Goal: Task Accomplishment & Management: Use online tool/utility

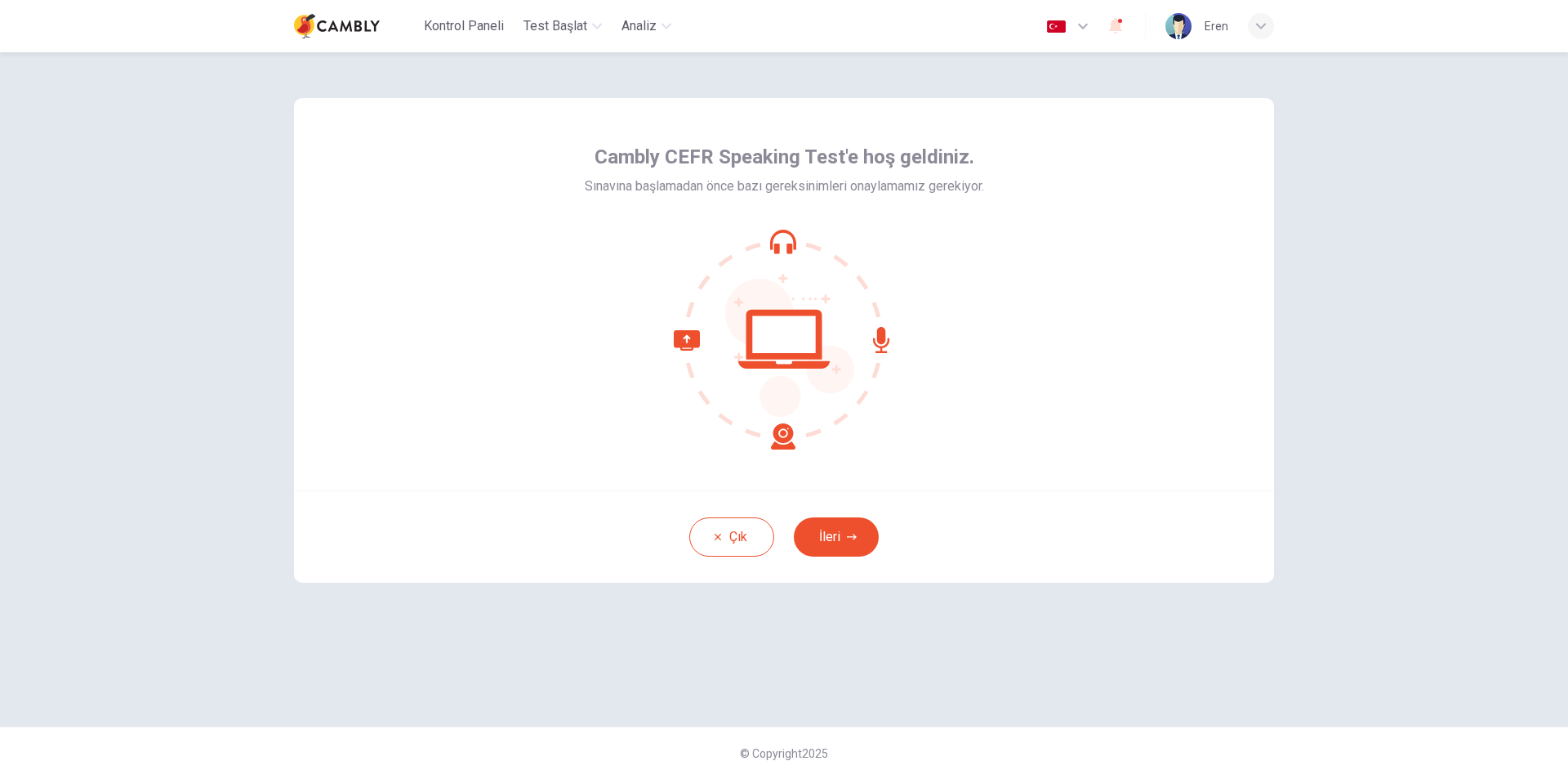
click at [850, 545] on button "İleri" at bounding box center [835, 537] width 85 height 39
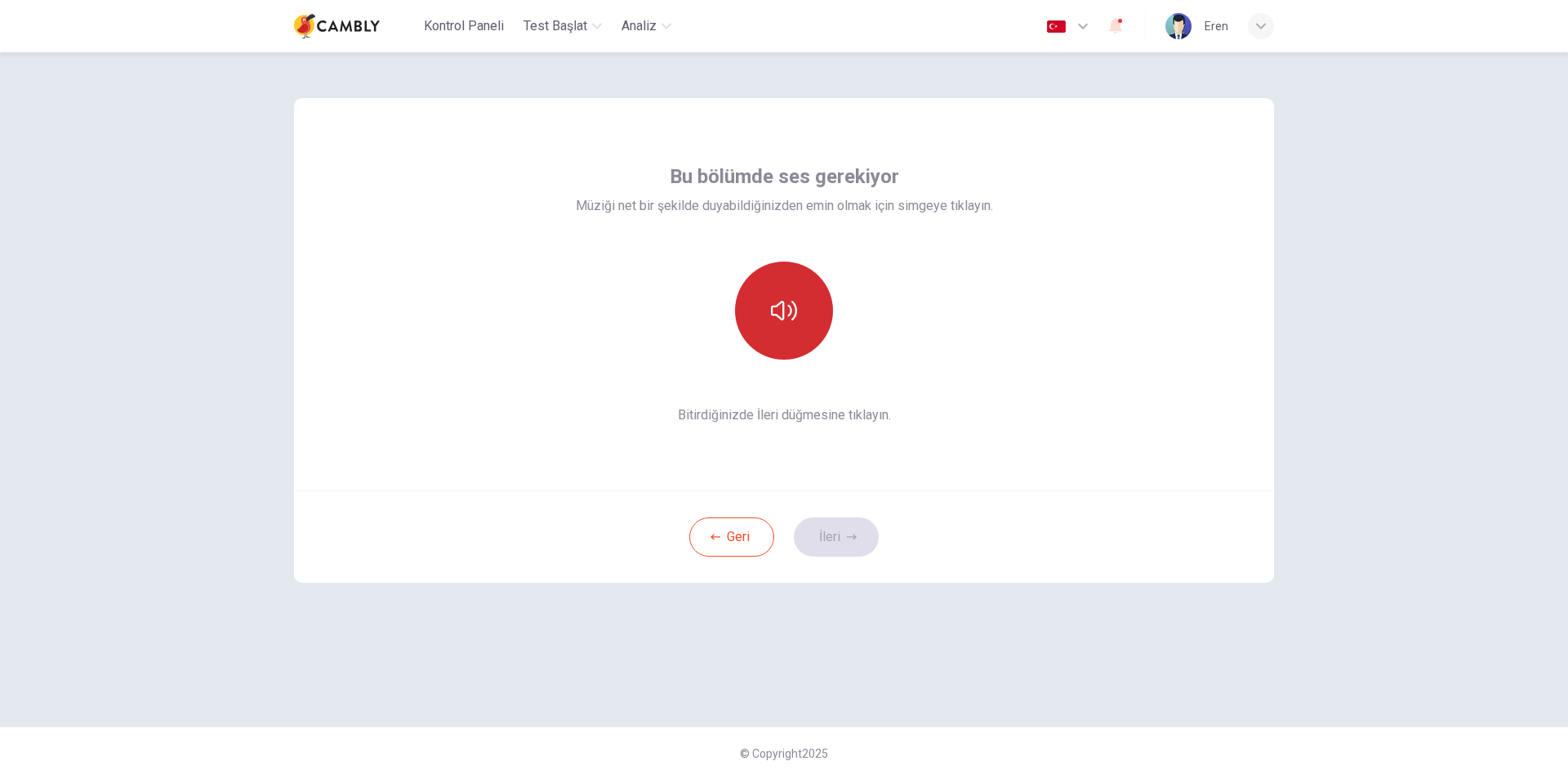
click at [798, 320] on button "button" at bounding box center [784, 310] width 98 height 98
click at [841, 539] on button "İleri" at bounding box center [835, 537] width 85 height 39
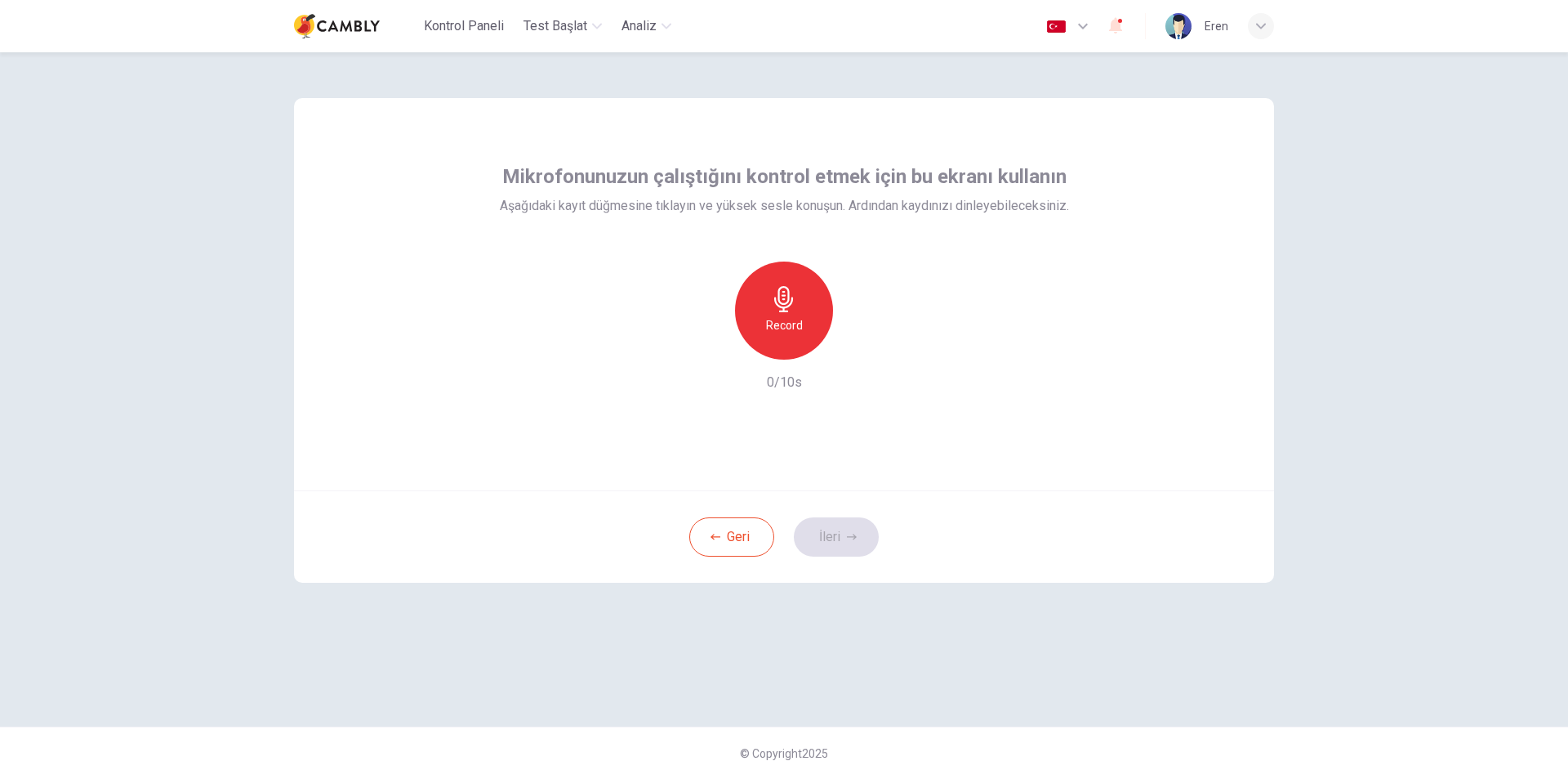
click at [784, 331] on h6 "Record" at bounding box center [784, 325] width 36 height 20
click at [791, 303] on icon "button" at bounding box center [783, 298] width 19 height 26
click at [857, 359] on div "Record 4/10s" at bounding box center [784, 326] width 569 height 130
click at [860, 354] on div "button" at bounding box center [859, 346] width 26 height 26
click at [843, 536] on button "İleri" at bounding box center [835, 537] width 85 height 39
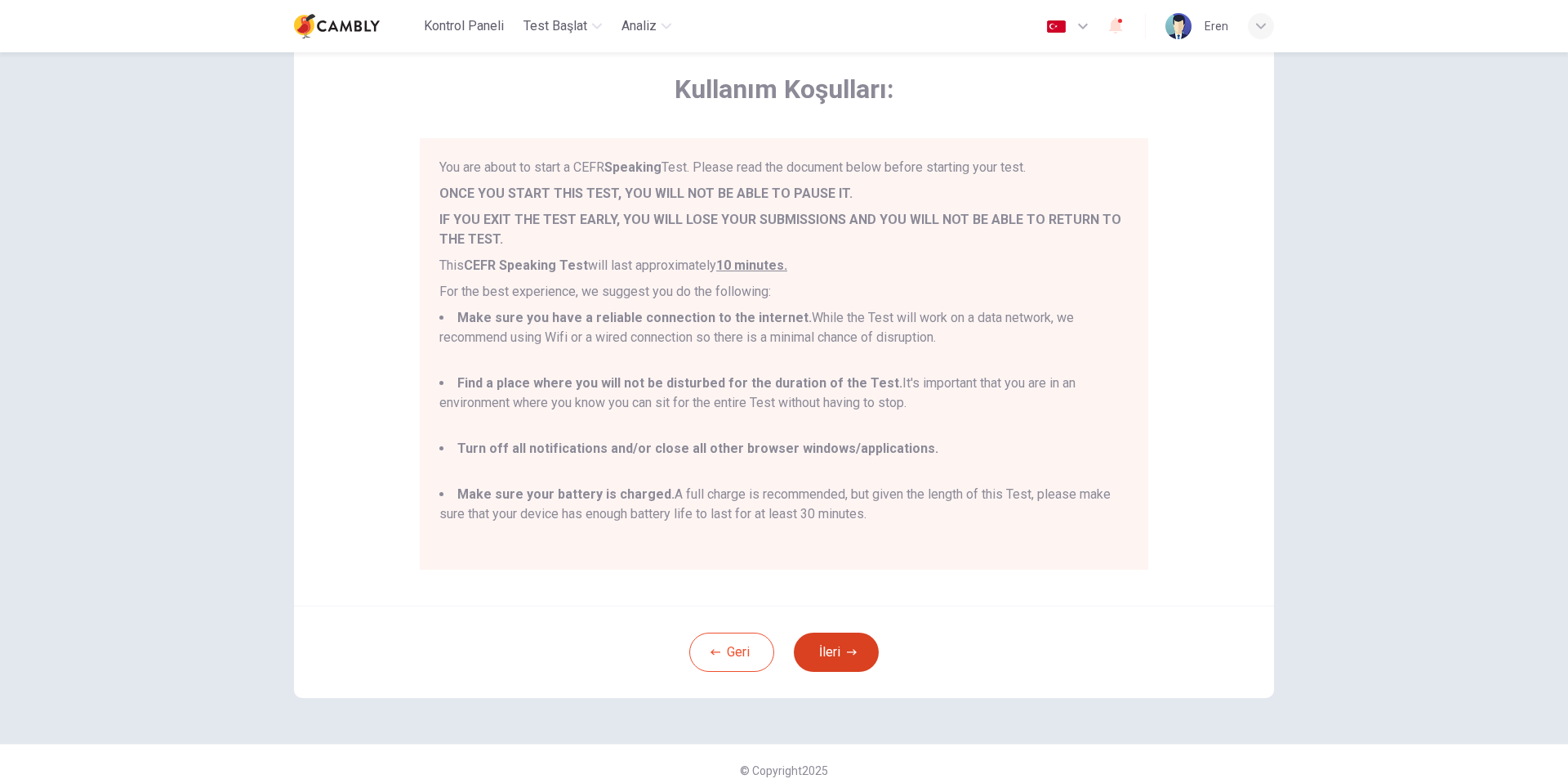
scroll to position [88, 0]
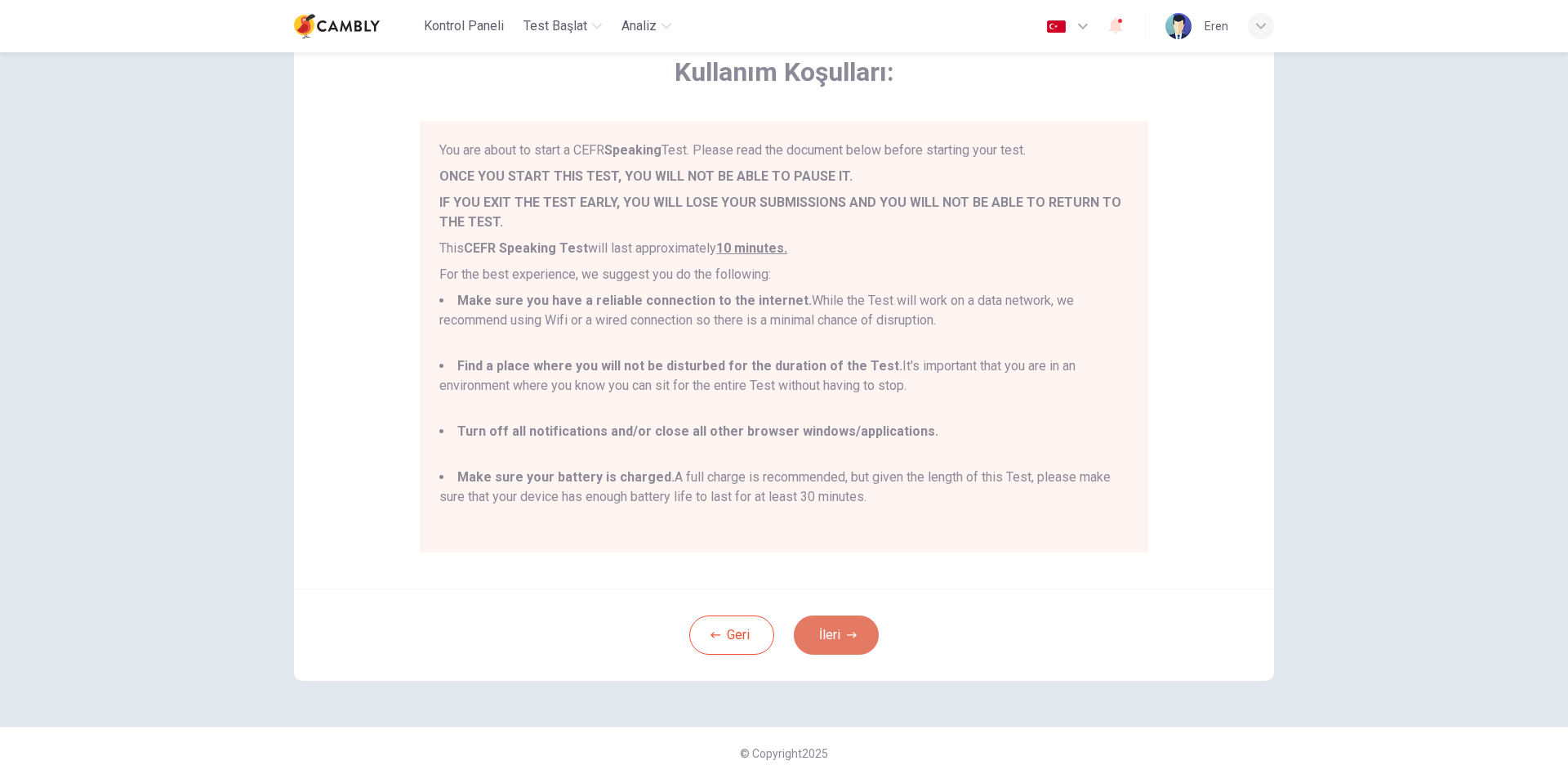
click at [836, 645] on button "İleri" at bounding box center [835, 635] width 85 height 39
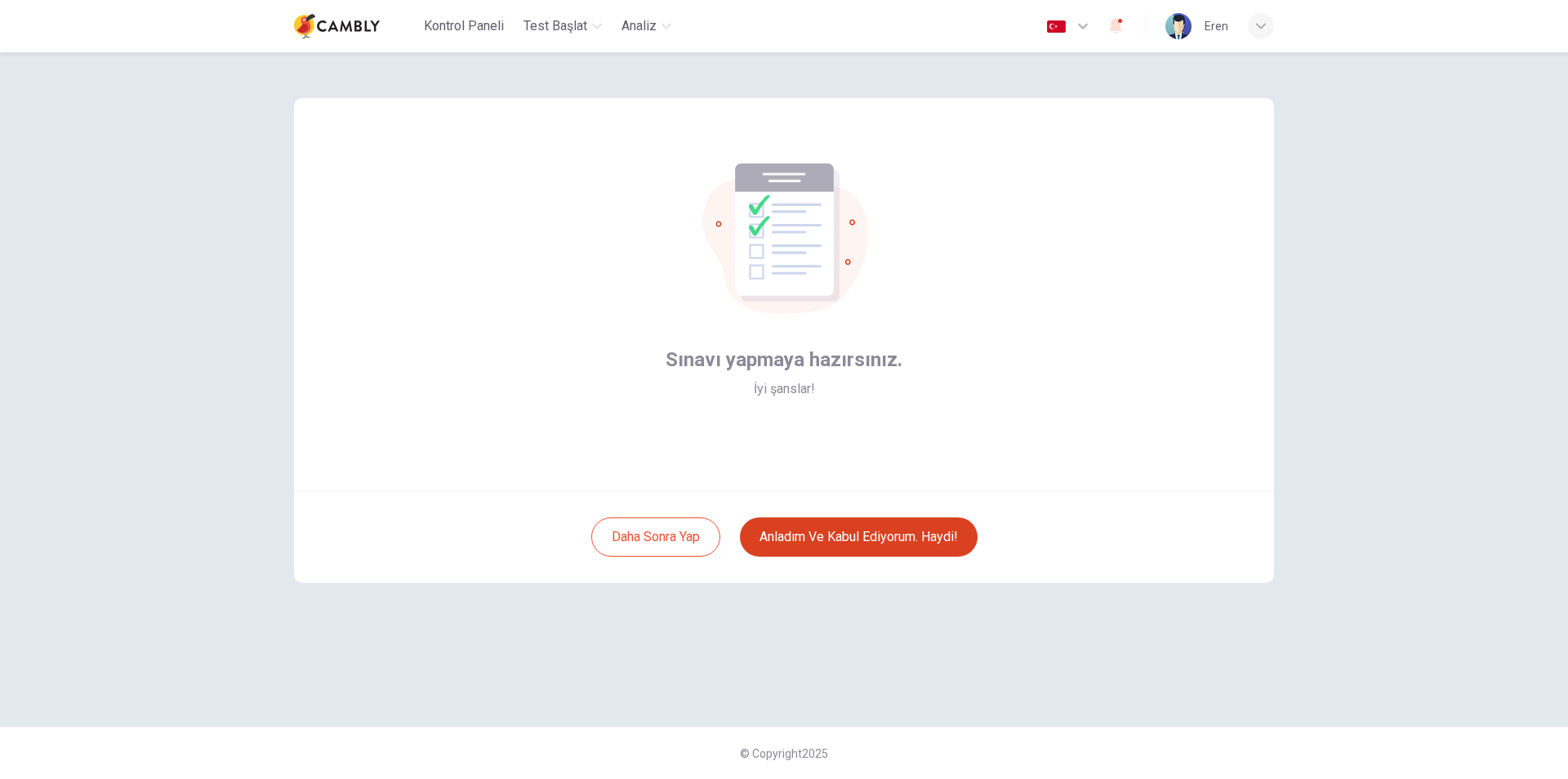
click at [861, 540] on button "Anladım ve kabul ediyorum. Haydi!" at bounding box center [859, 537] width 237 height 39
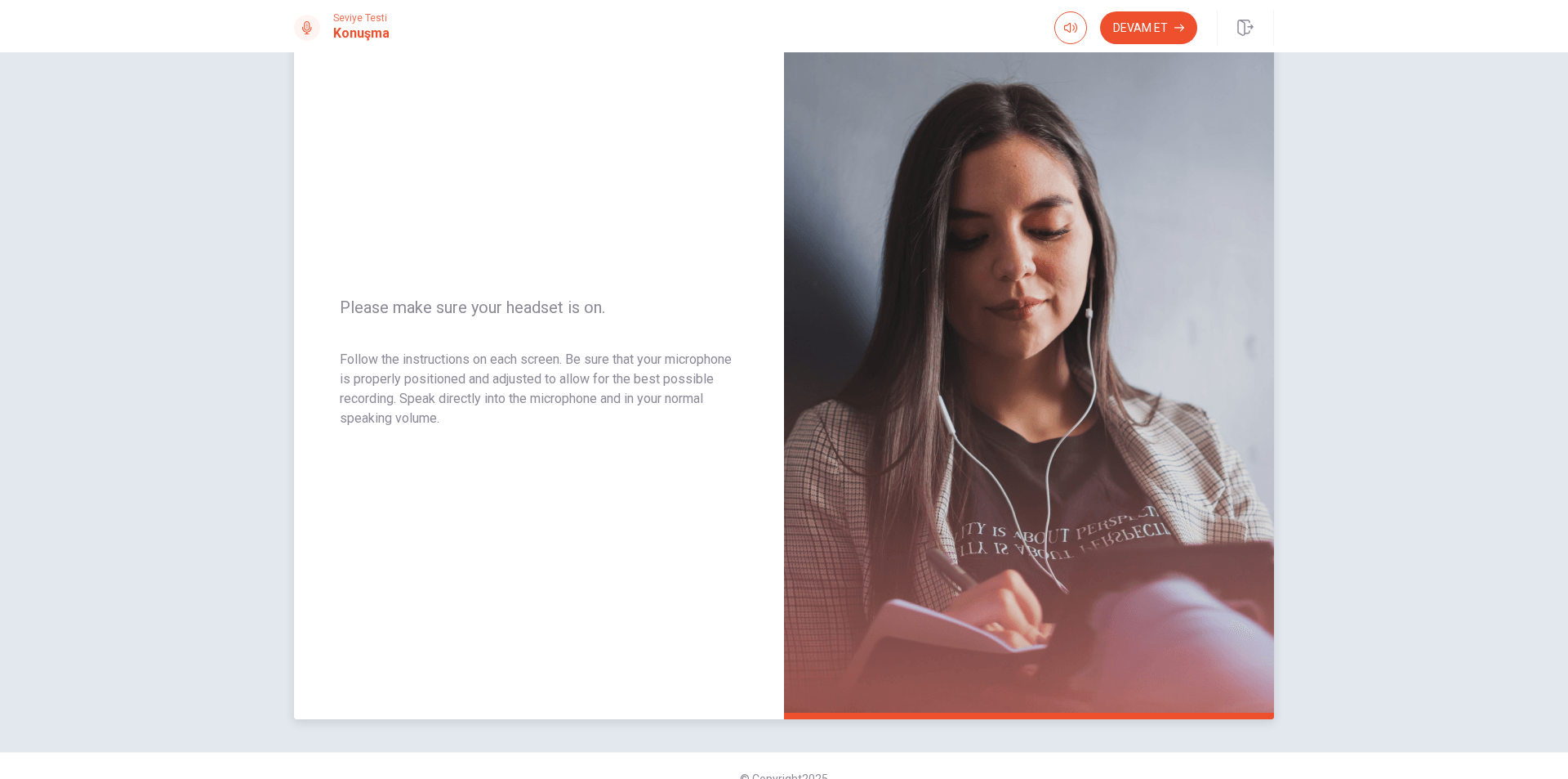
scroll to position [104, 0]
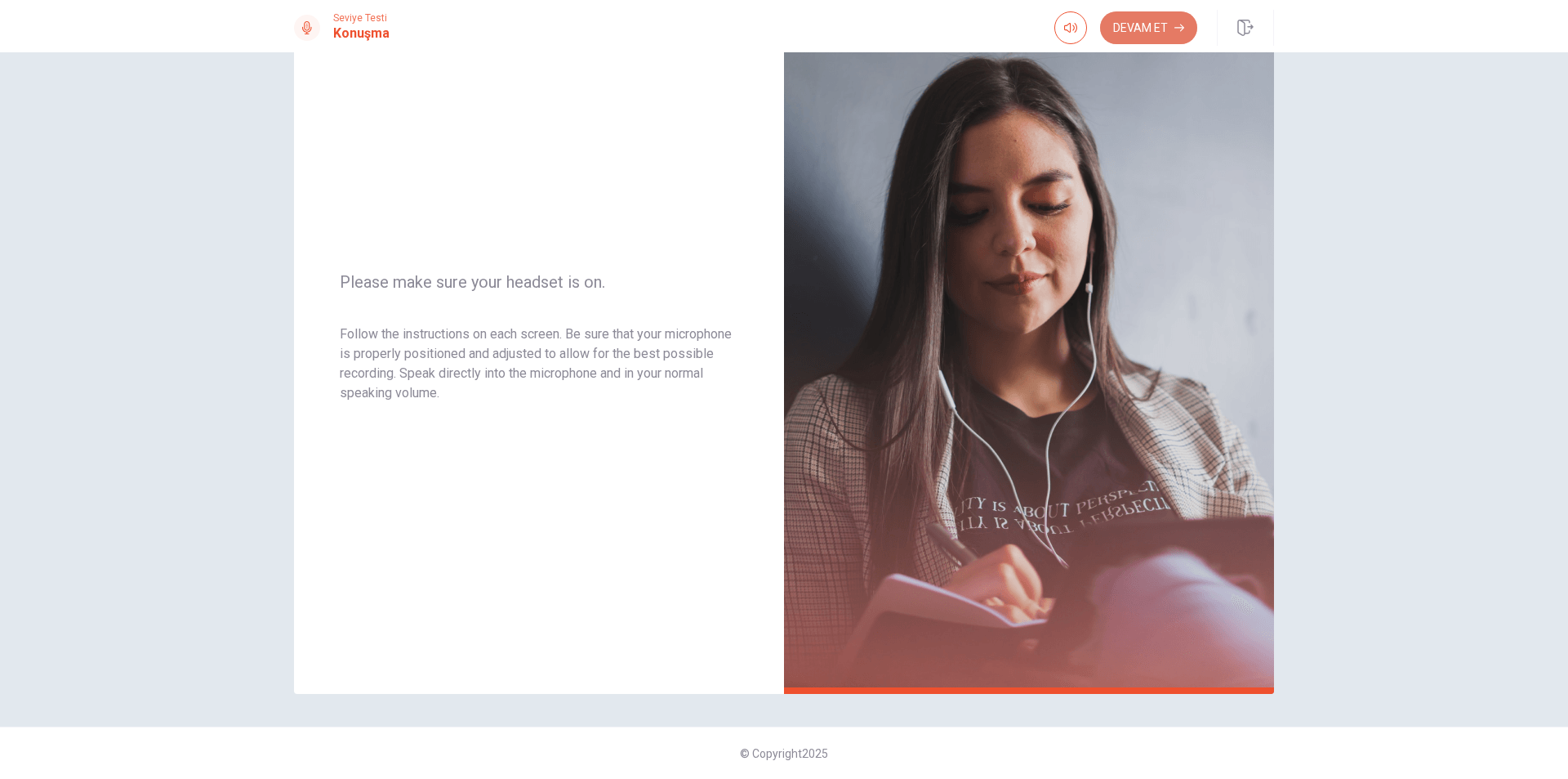
click at [1150, 29] on button "Devam Et" at bounding box center [1148, 27] width 97 height 32
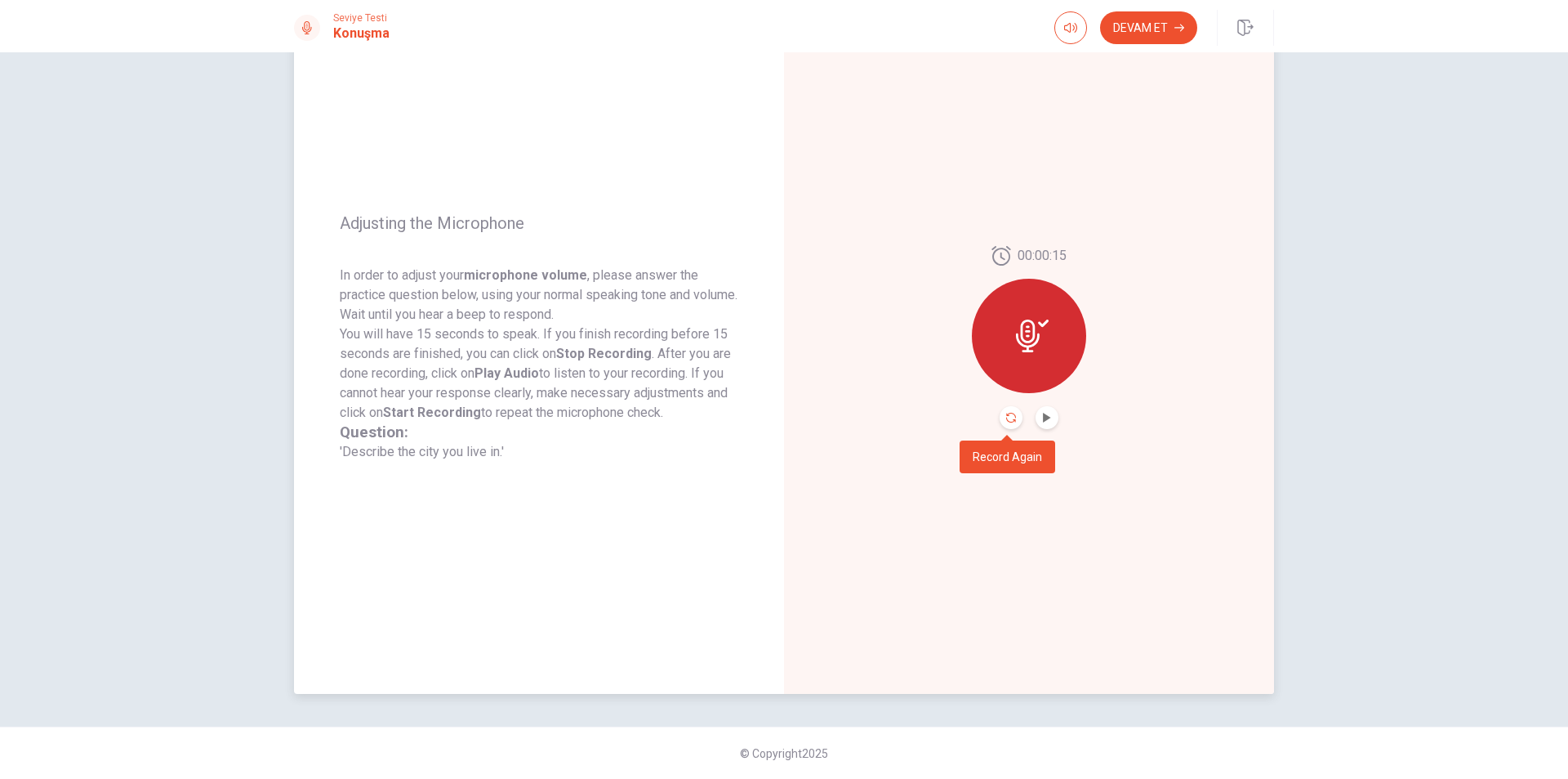
click at [1007, 420] on icon "Record Again" at bounding box center [1011, 418] width 10 height 10
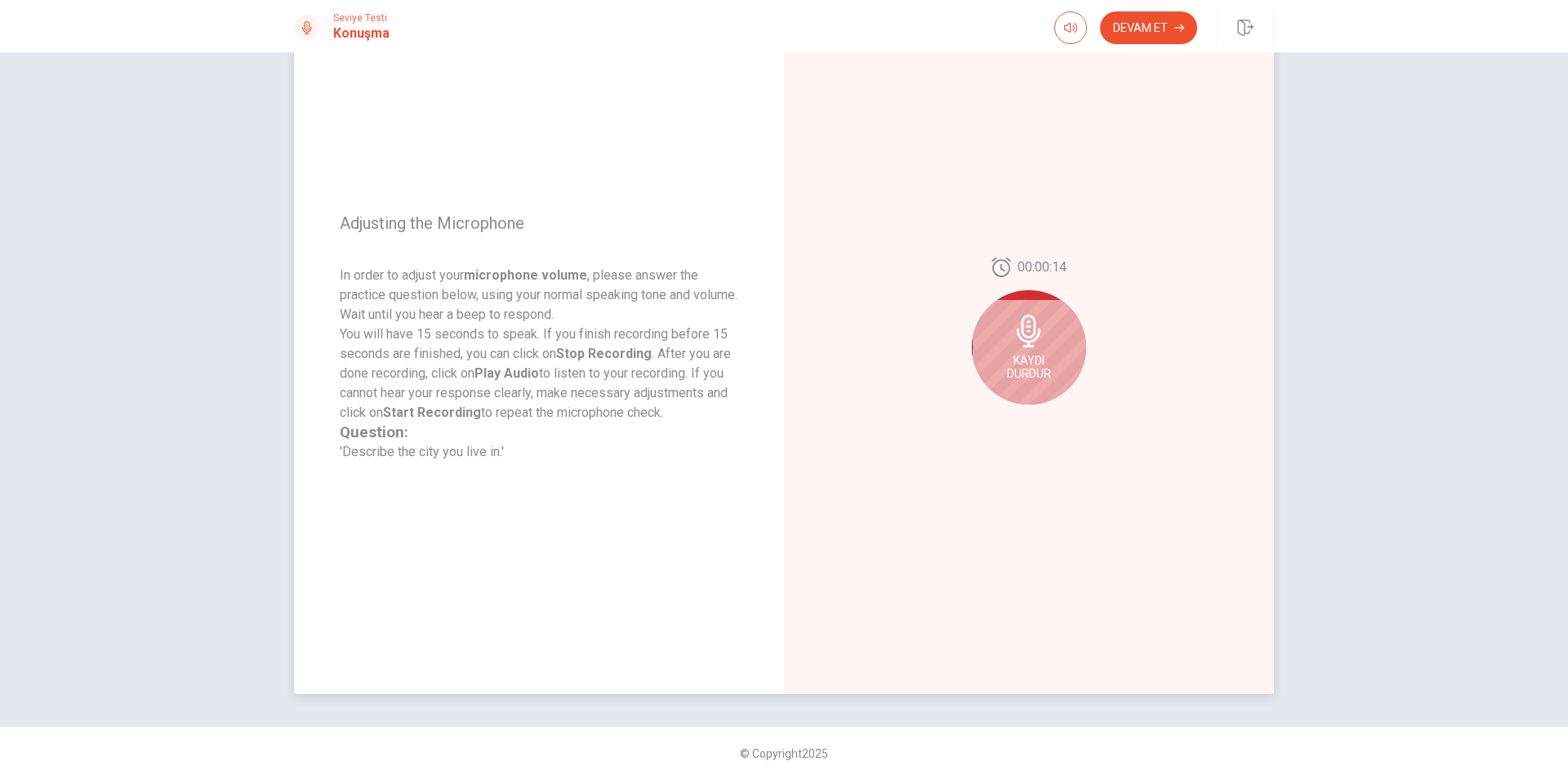
click at [1037, 357] on span "Kaydı Durdur" at bounding box center [1029, 367] width 44 height 26
click at [1006, 415] on icon "Record Again" at bounding box center [1011, 418] width 10 height 10
click at [1014, 366] on span "Kaydı Durdur" at bounding box center [1029, 367] width 44 height 26
click at [1010, 427] on button "Record Again" at bounding box center [1010, 417] width 23 height 23
click at [1030, 357] on span "Kaydı Durdur" at bounding box center [1029, 367] width 44 height 26
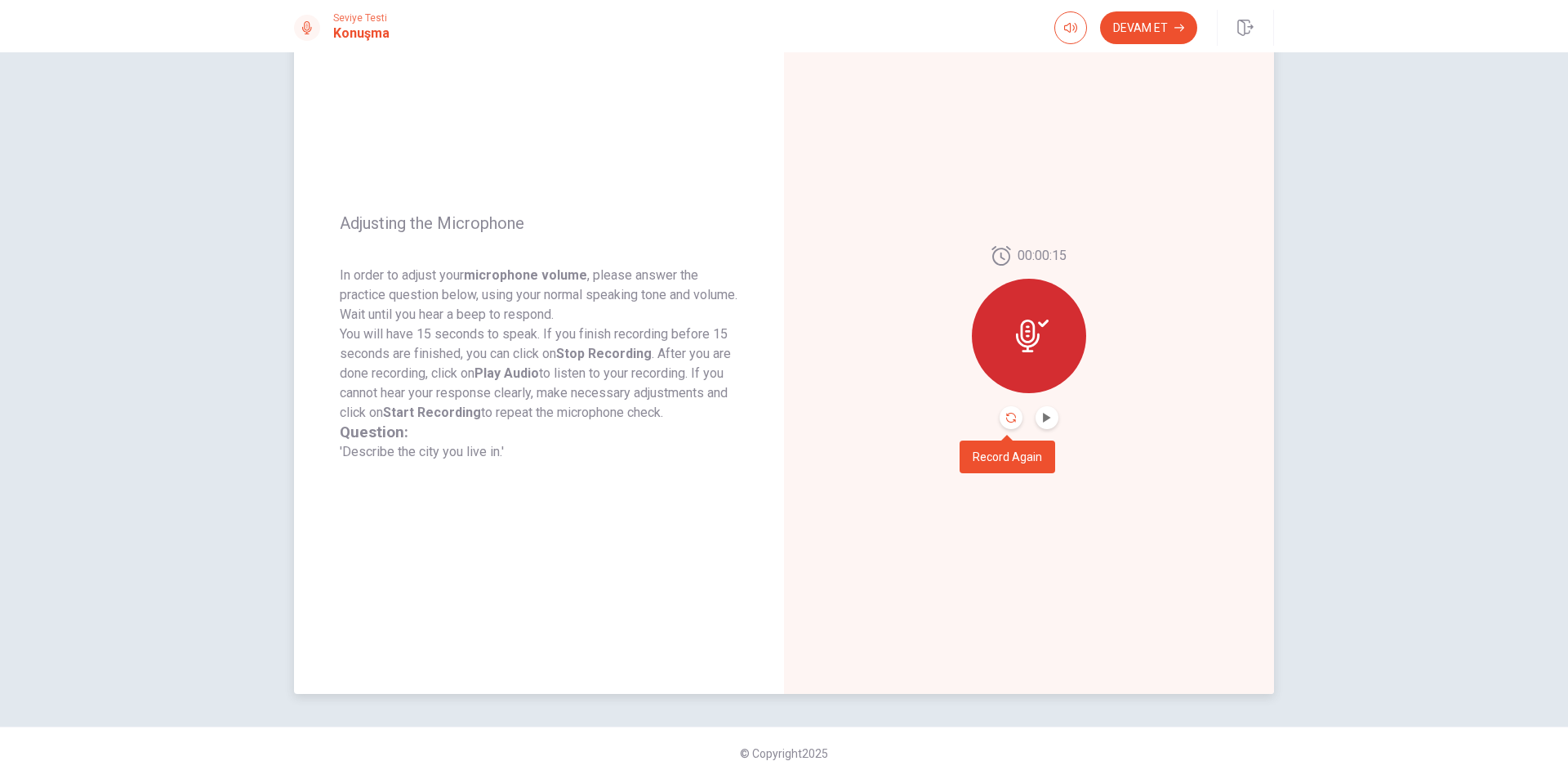
click at [1008, 421] on icon "Record Again" at bounding box center [1011, 418] width 10 height 10
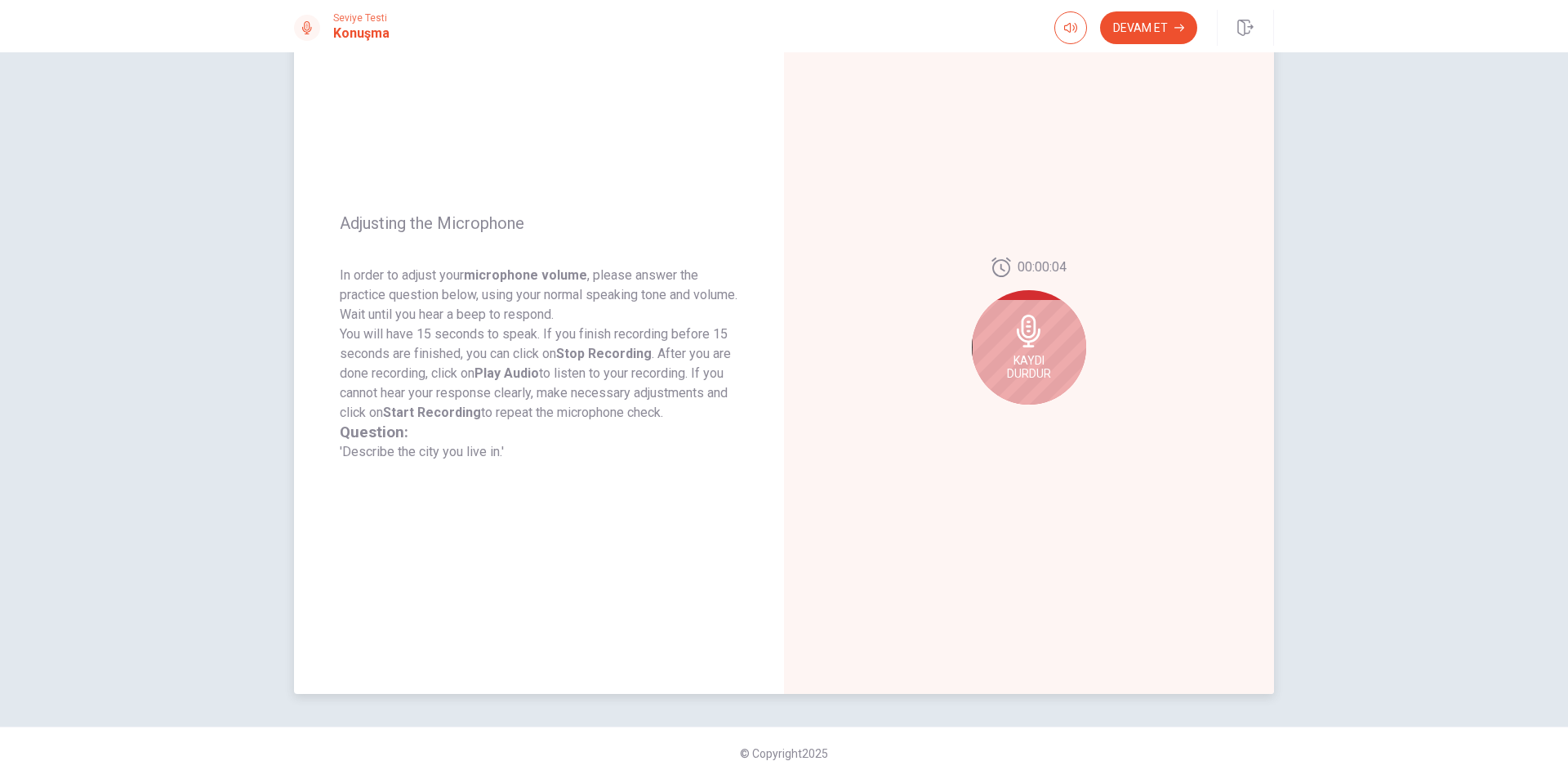
click at [1037, 358] on span "Kaydı Durdur" at bounding box center [1029, 367] width 44 height 26
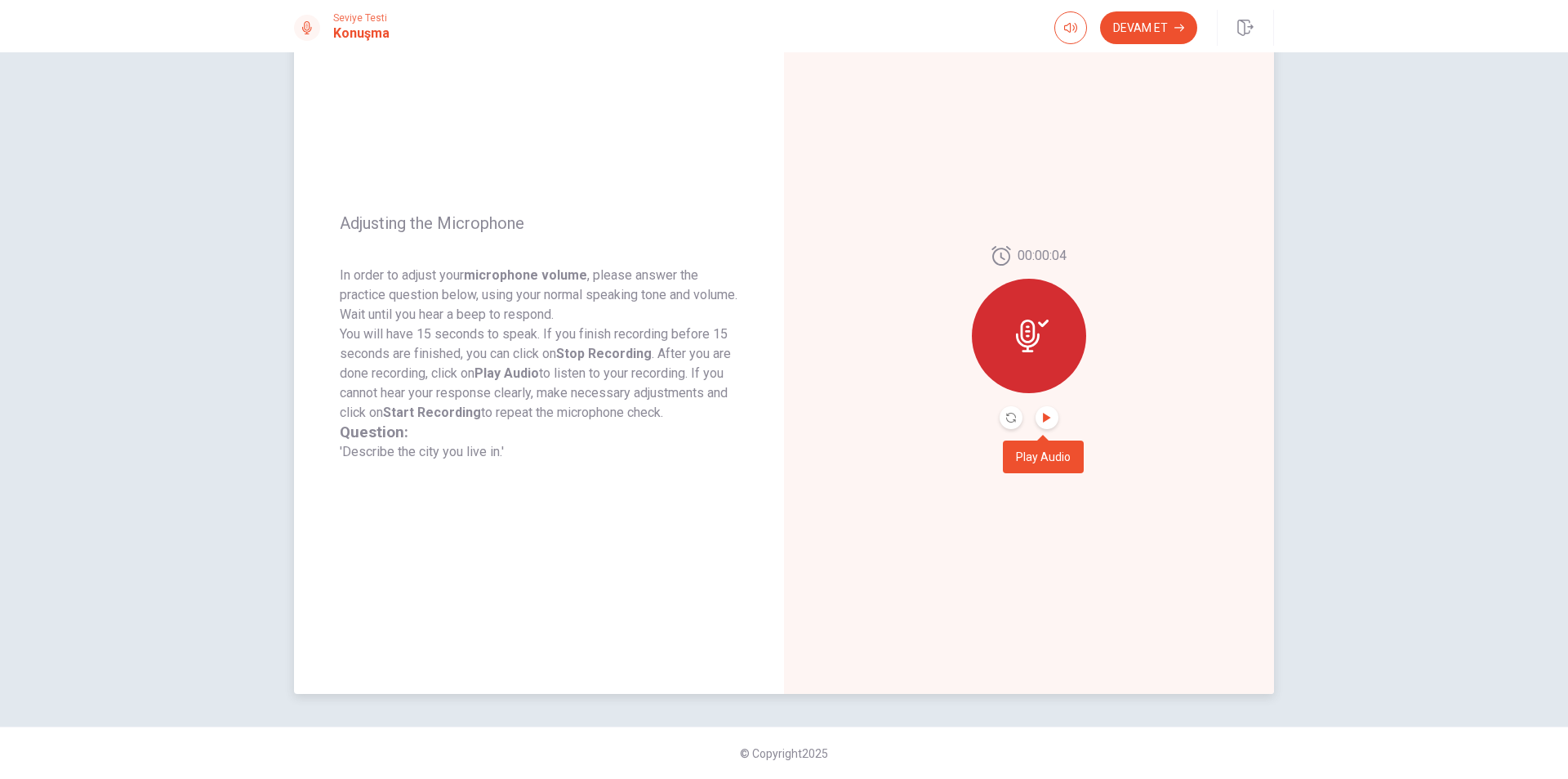
click at [1044, 418] on icon "Play Audio" at bounding box center [1045, 418] width 7 height 10
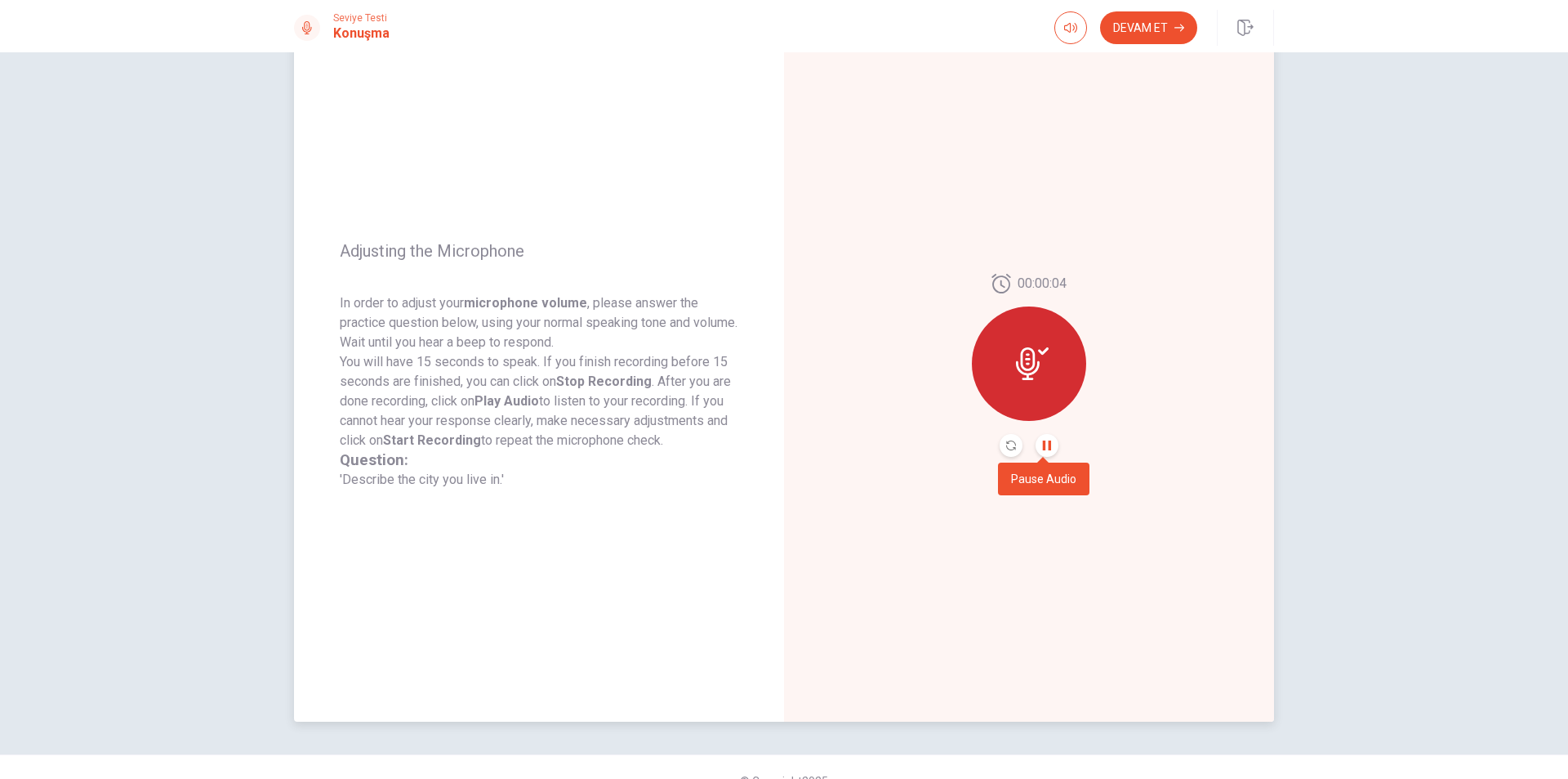
scroll to position [81, 0]
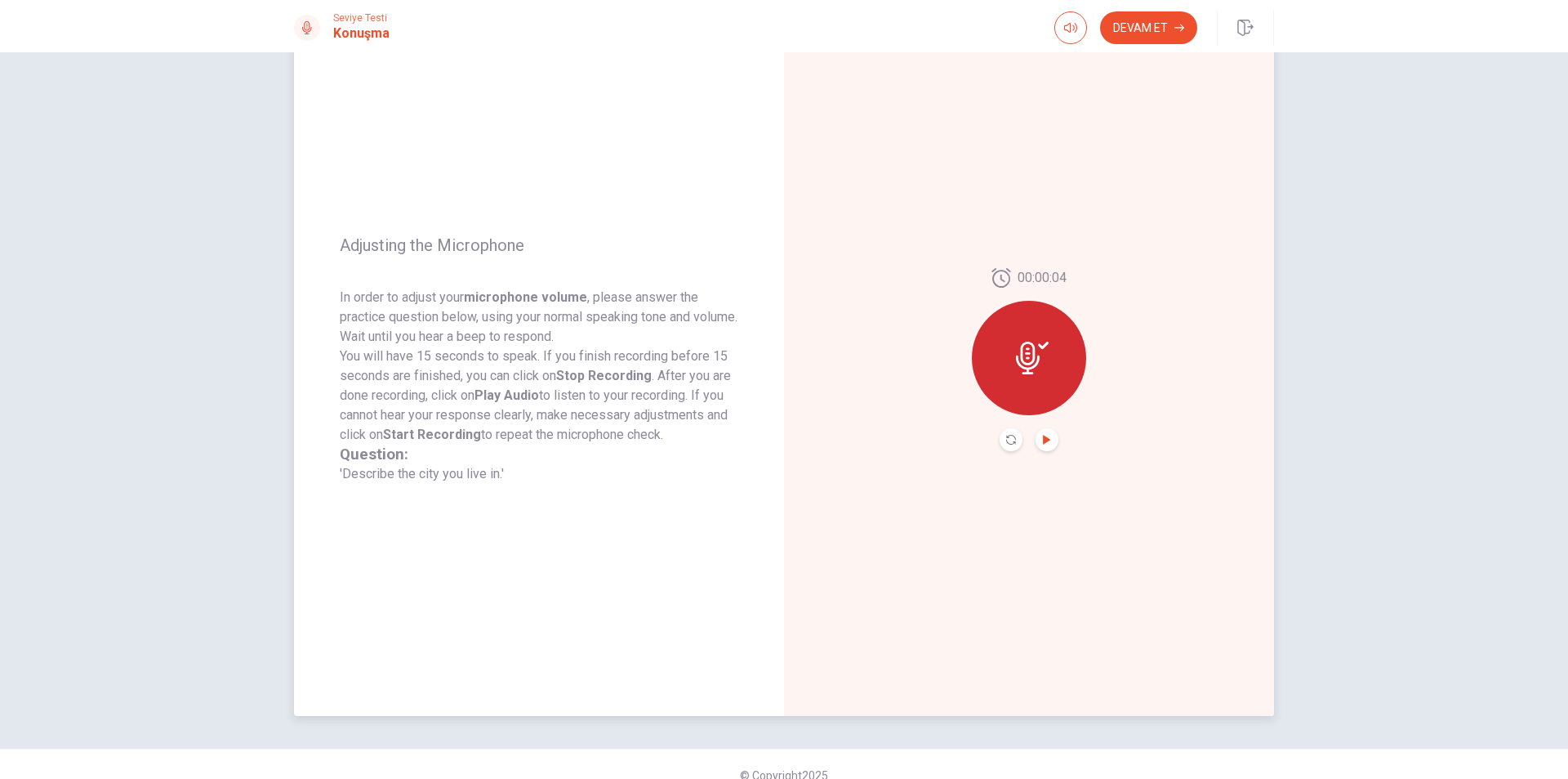
drag, startPoint x: 338, startPoint y: 478, endPoint x: 519, endPoint y: 481, distance: 181.0
click at [519, 481] on div "Question: 'Describe the city you live in.'" at bounding box center [538, 464] width 398 height 39
click at [496, 475] on div "Question: 'Describe the city you live in.'" at bounding box center [538, 464] width 398 height 39
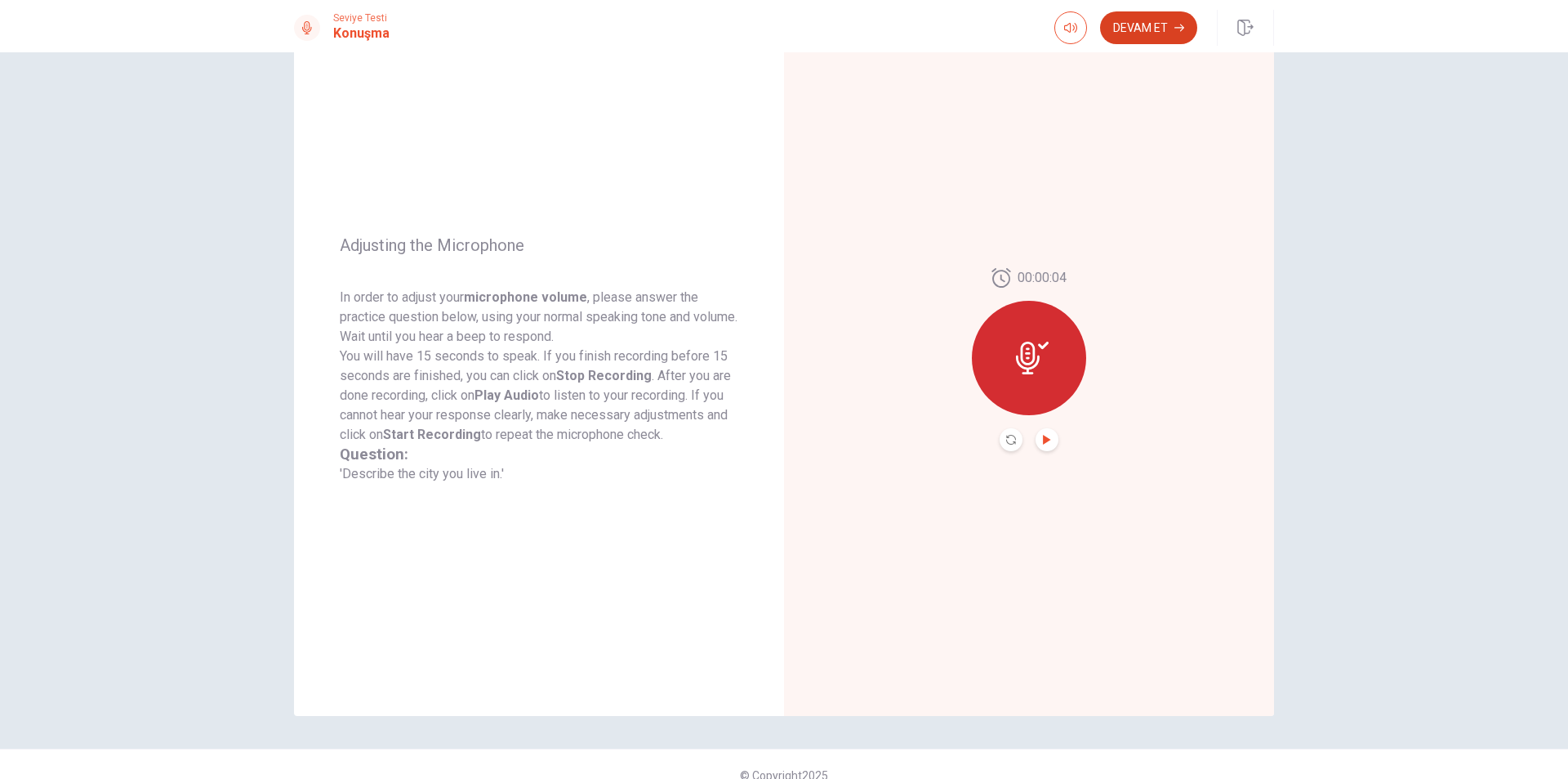
click at [1144, 32] on button "Devam Et" at bounding box center [1148, 27] width 97 height 32
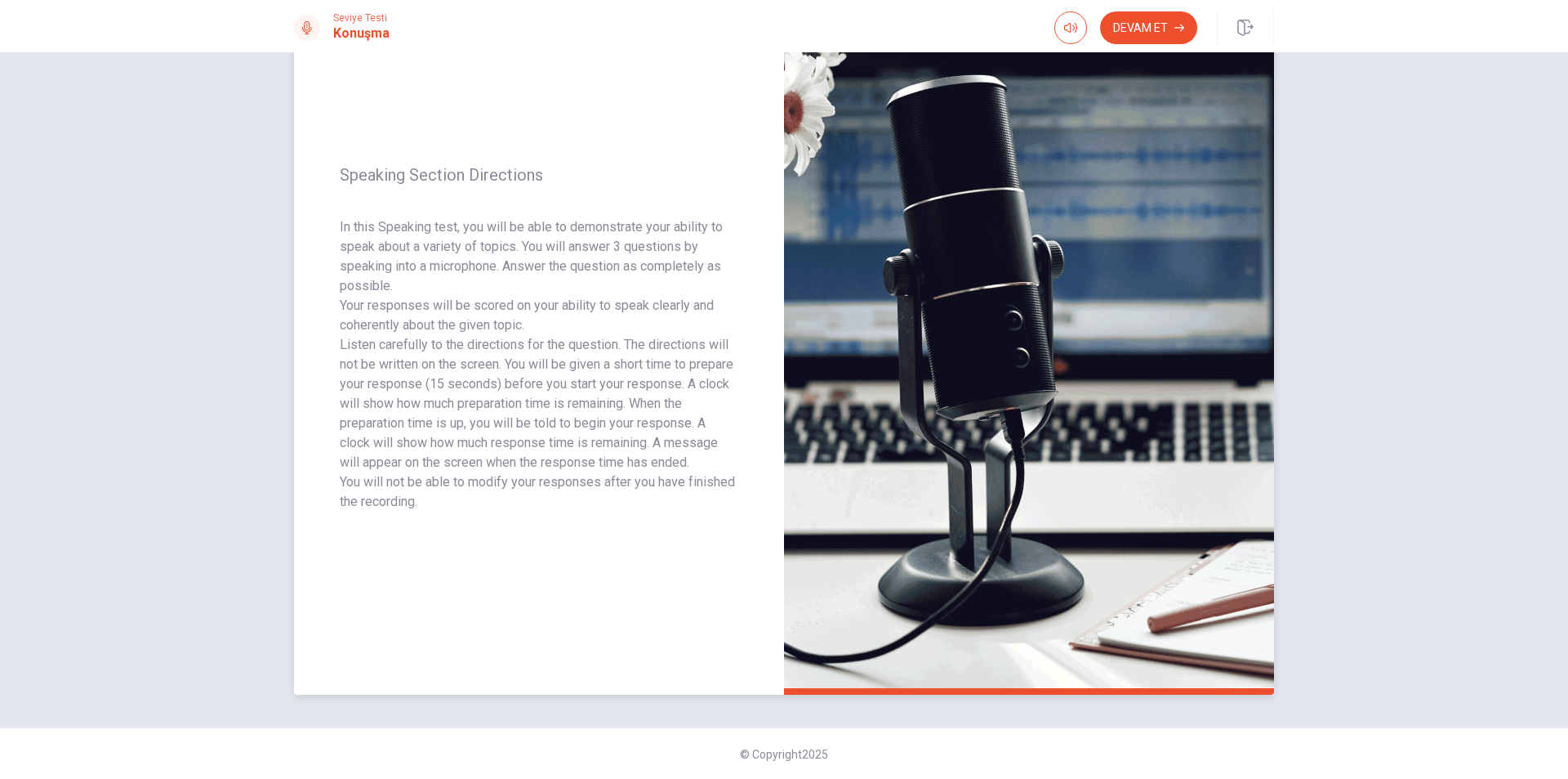
scroll to position [104, 0]
drag, startPoint x: 342, startPoint y: 223, endPoint x: 519, endPoint y: 293, distance: 190.3
click at [518, 292] on div "Speaking Section Directions In this Speaking test, you will be able to demonstr…" at bounding box center [539, 338] width 490 height 712
click at [1068, 30] on icon "button" at bounding box center [1070, 27] width 13 height 13
type input "*"
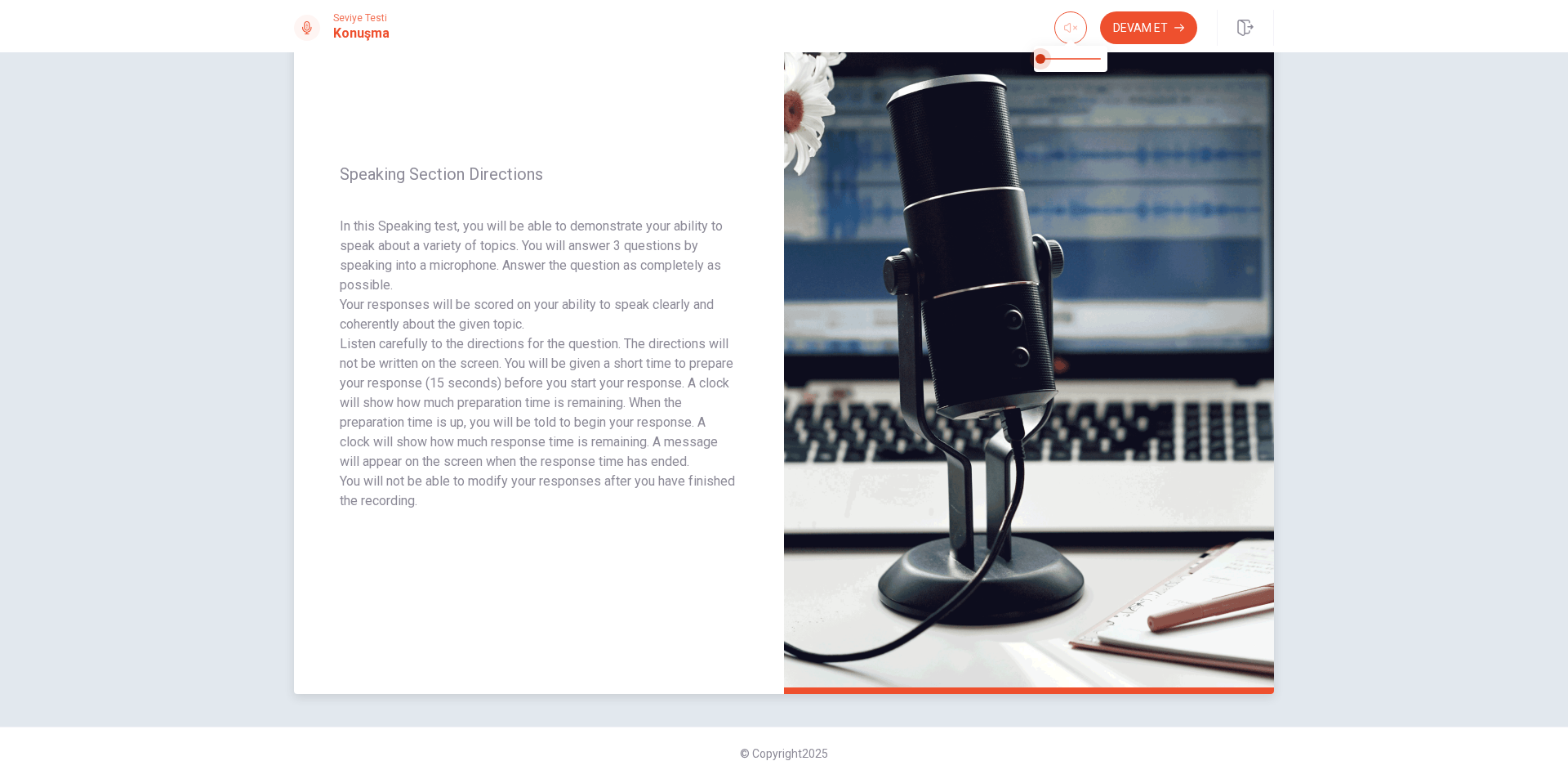
drag, startPoint x: 1097, startPoint y: 54, endPoint x: 1003, endPoint y: 58, distance: 94.1
click at [1003, 58] on body "This site uses cookies, as explained in our Privacy Policy . If you agree to th…" at bounding box center [784, 390] width 1568 height 779
click at [1076, 28] on icon "button" at bounding box center [1070, 27] width 13 height 10
type input "*"
drag, startPoint x: 1041, startPoint y: 57, endPoint x: 1187, endPoint y: 62, distance: 146.1
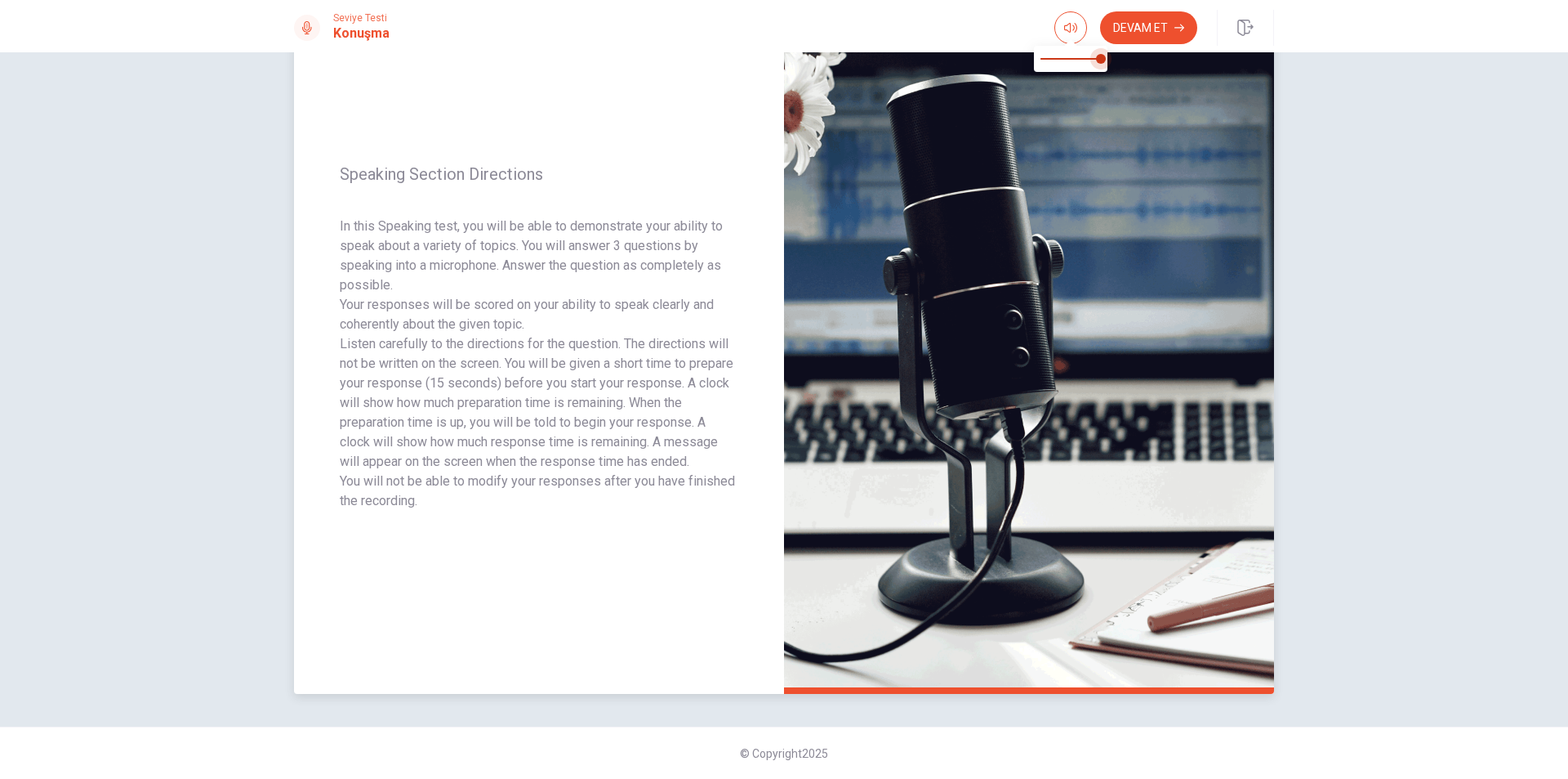
click at [1187, 62] on body "This site uses cookies, as explained in our Privacy Policy . If you agree to th…" at bounding box center [784, 390] width 1568 height 779
click at [1178, 29] on icon "button" at bounding box center [1180, 27] width 10 height 10
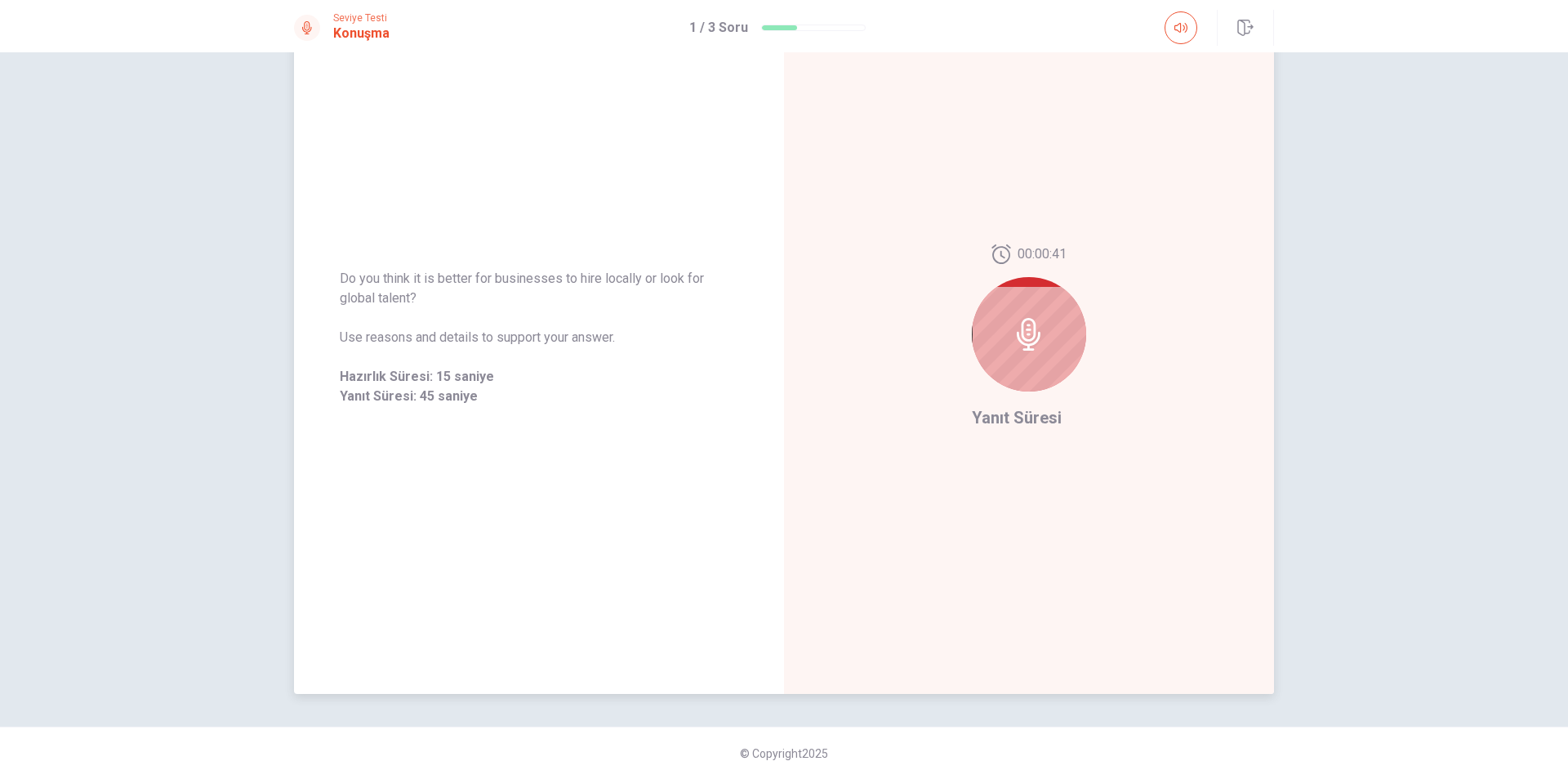
click at [1025, 330] on icon at bounding box center [1029, 334] width 24 height 32
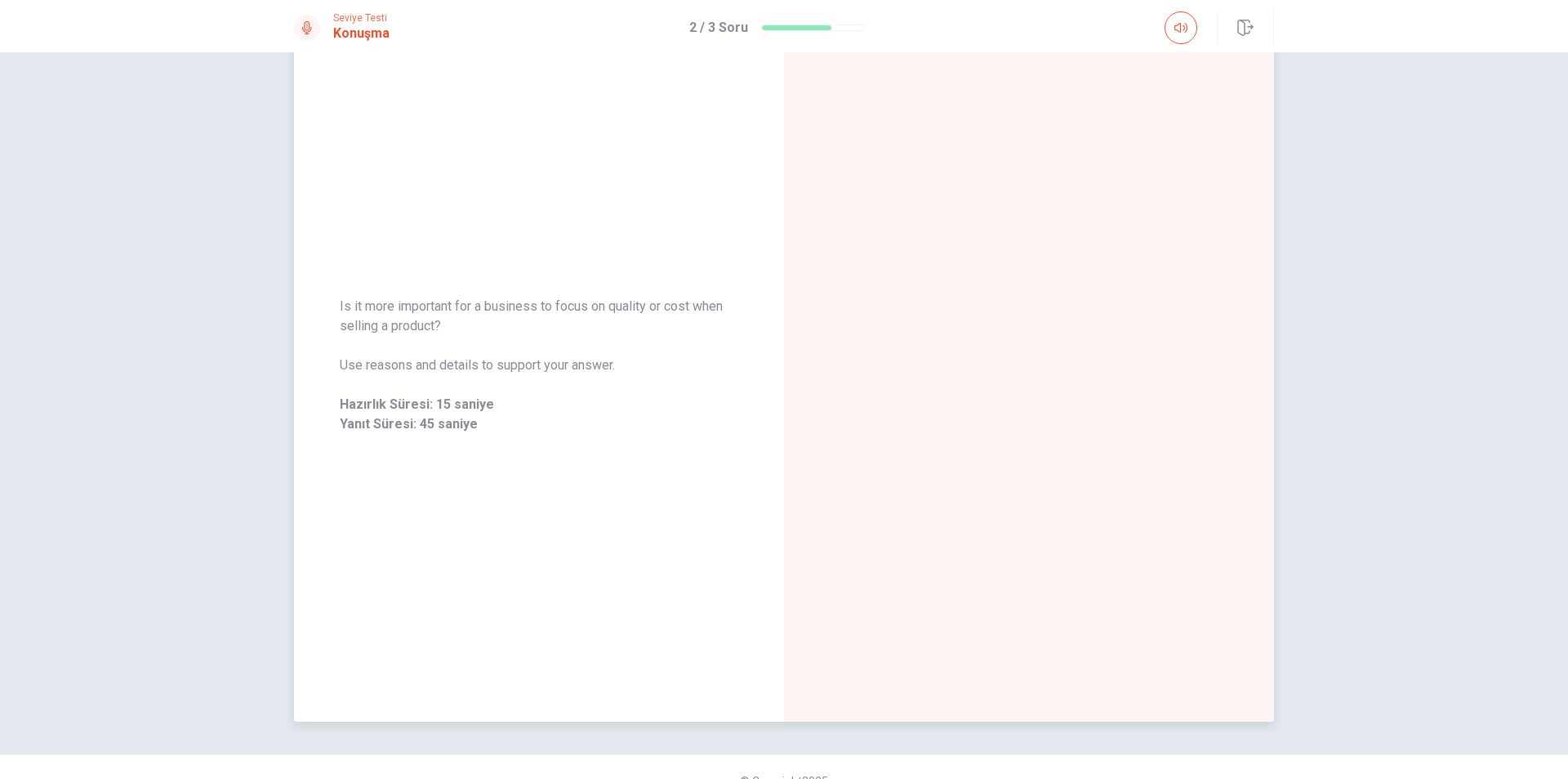
scroll to position [81, 0]
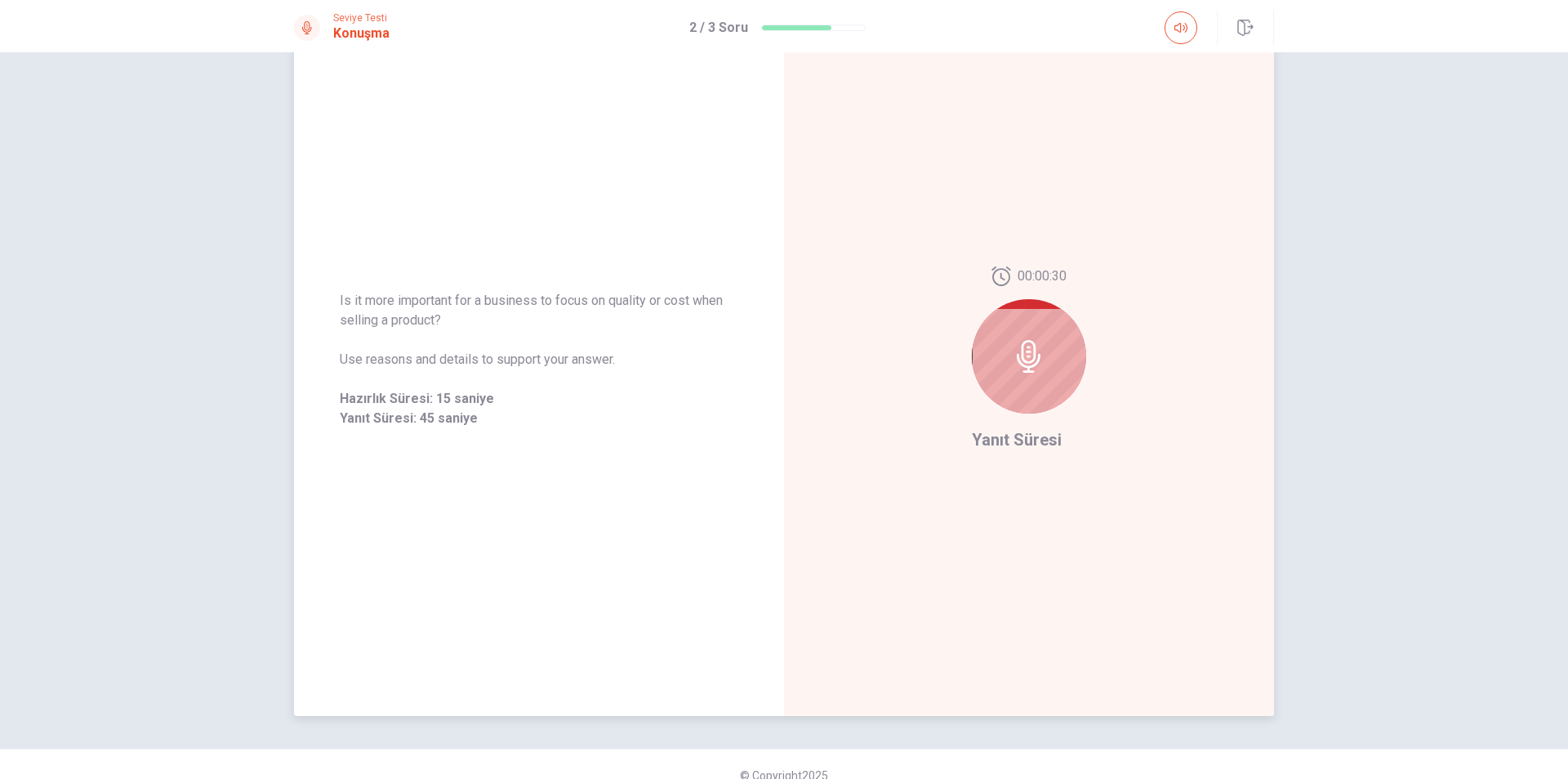
click at [1043, 379] on div at bounding box center [1029, 356] width 115 height 115
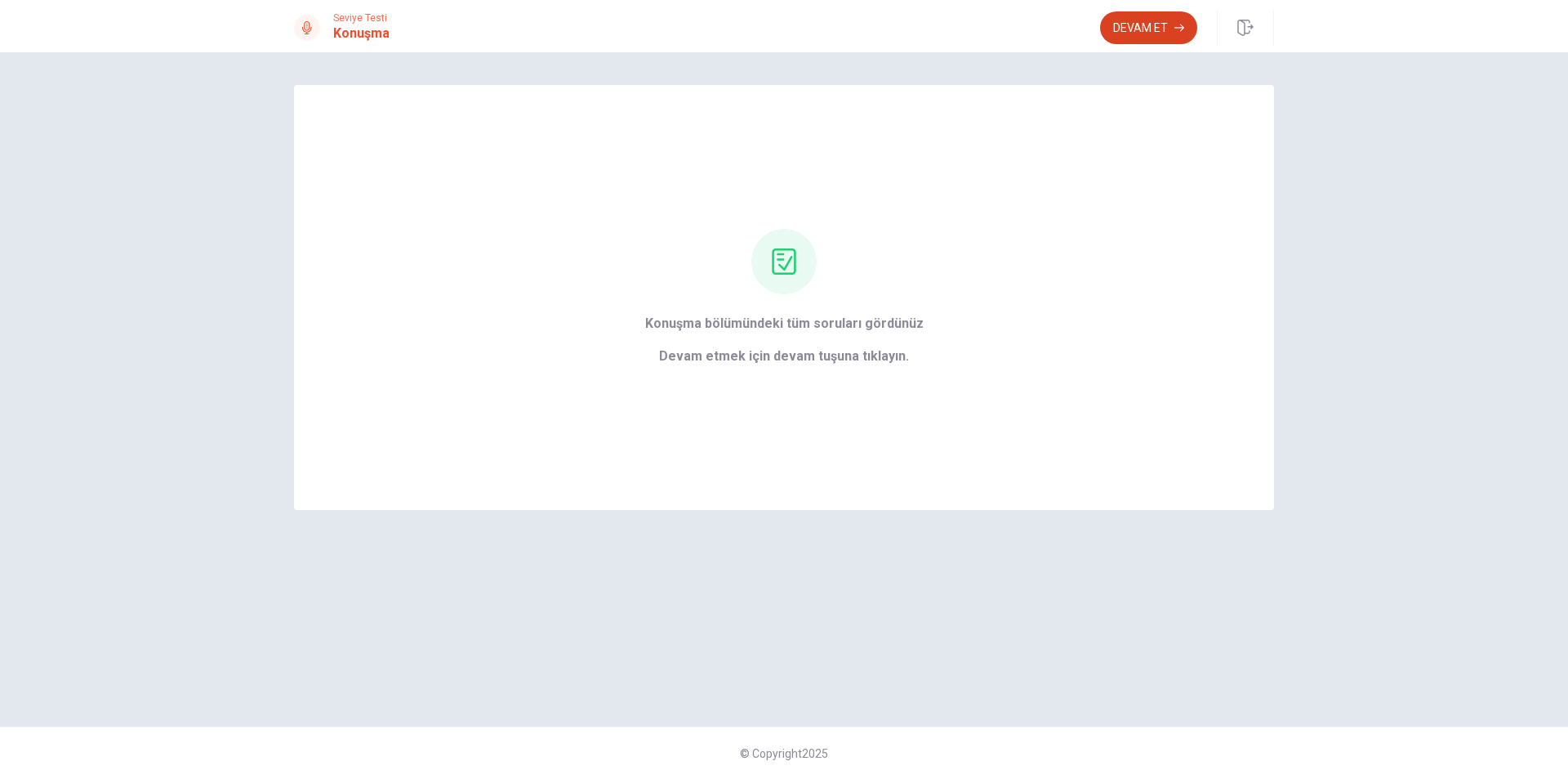
click at [1151, 36] on button "Devam Et" at bounding box center [1148, 27] width 97 height 32
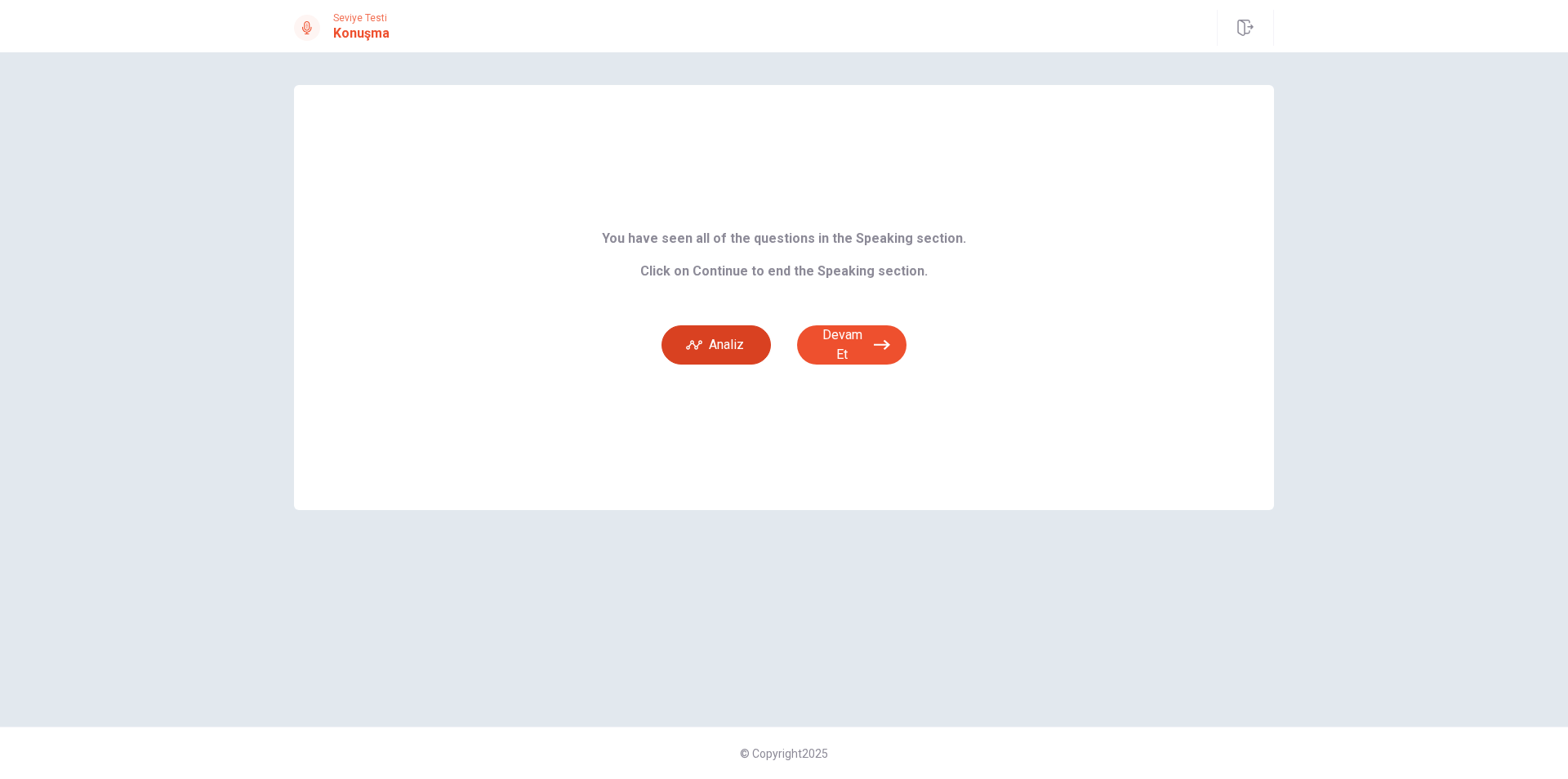
click at [749, 349] on button "Analiz" at bounding box center [717, 344] width 110 height 39
